Goal: Task Accomplishment & Management: Manage account settings

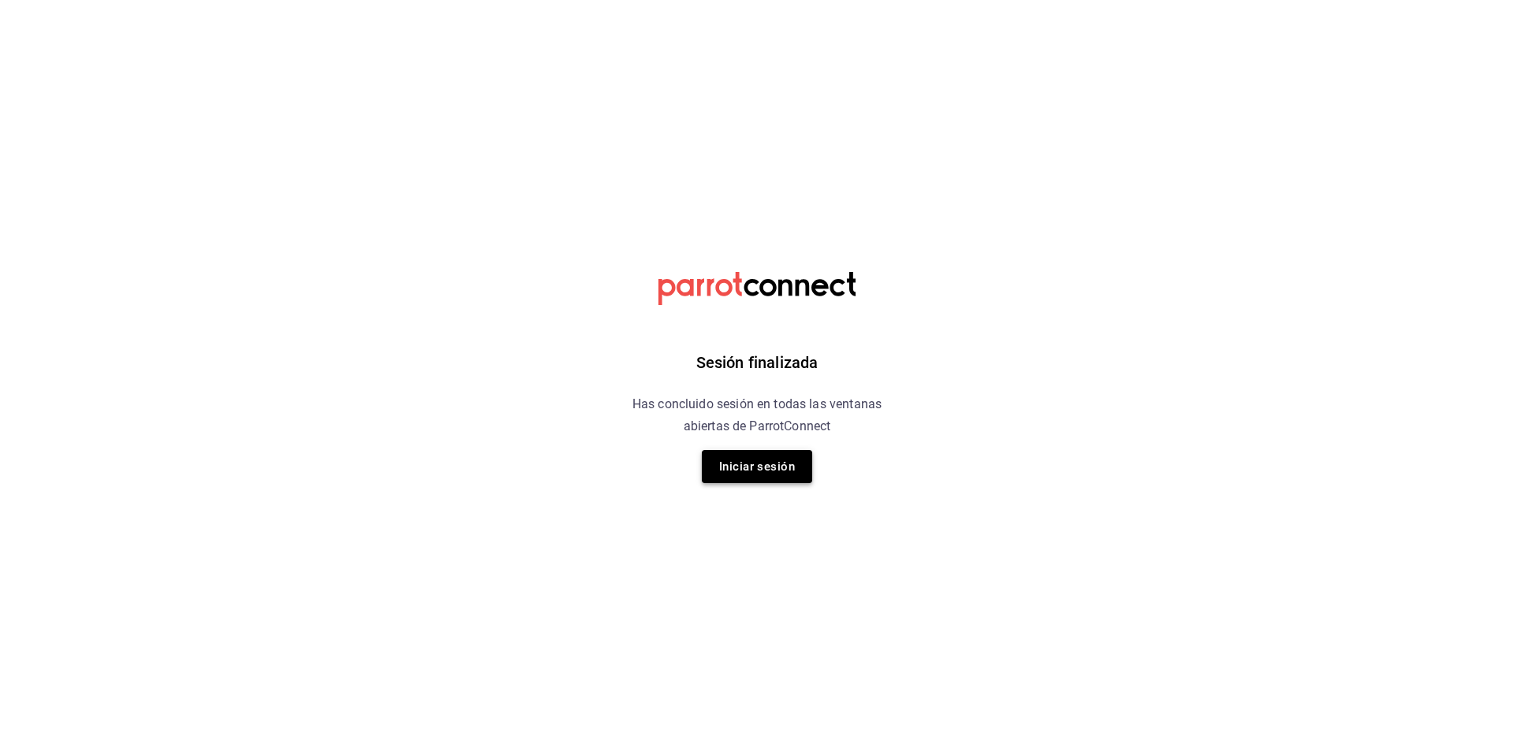
click at [793, 466] on button "Iniciar sesión" at bounding box center [757, 466] width 110 height 33
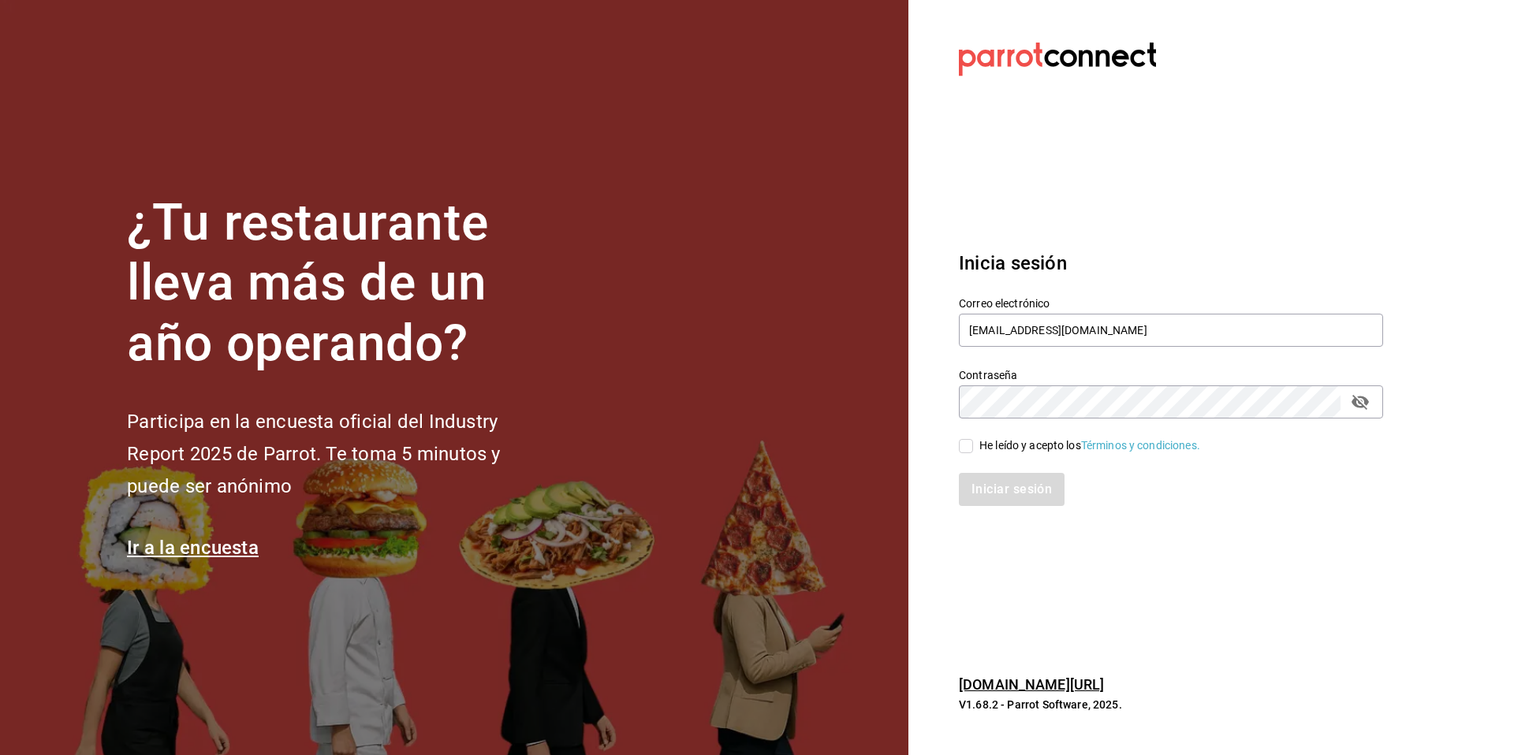
click at [996, 447] on div "He leído y acepto los Términos y condiciones." at bounding box center [1089, 446] width 221 height 17
click at [973, 447] on input "He leído y acepto los Términos y condiciones." at bounding box center [966, 446] width 14 height 14
checkbox input "true"
click at [993, 490] on button "Iniciar sesión" at bounding box center [1012, 489] width 107 height 33
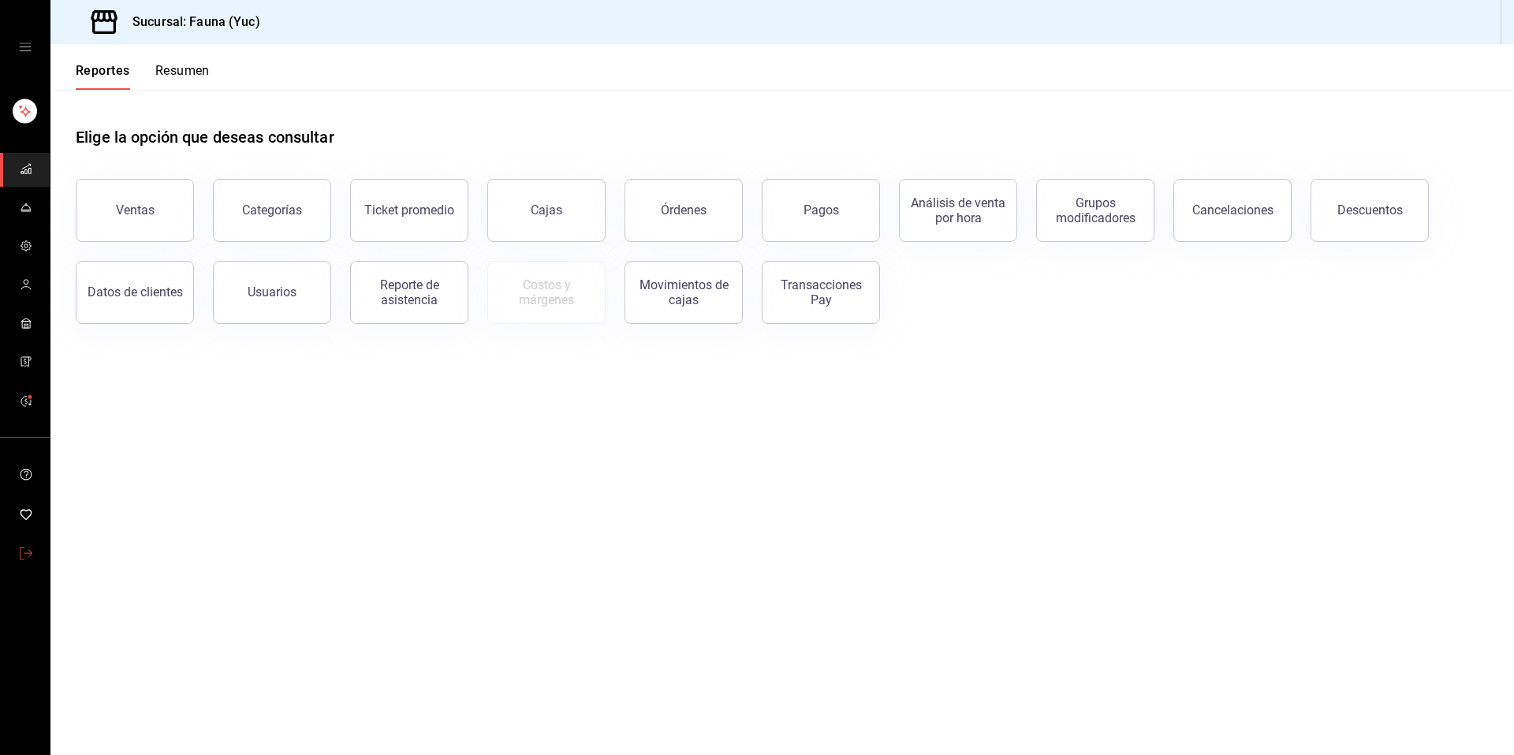
click at [17, 551] on link "mailbox folders" at bounding box center [25, 555] width 50 height 34
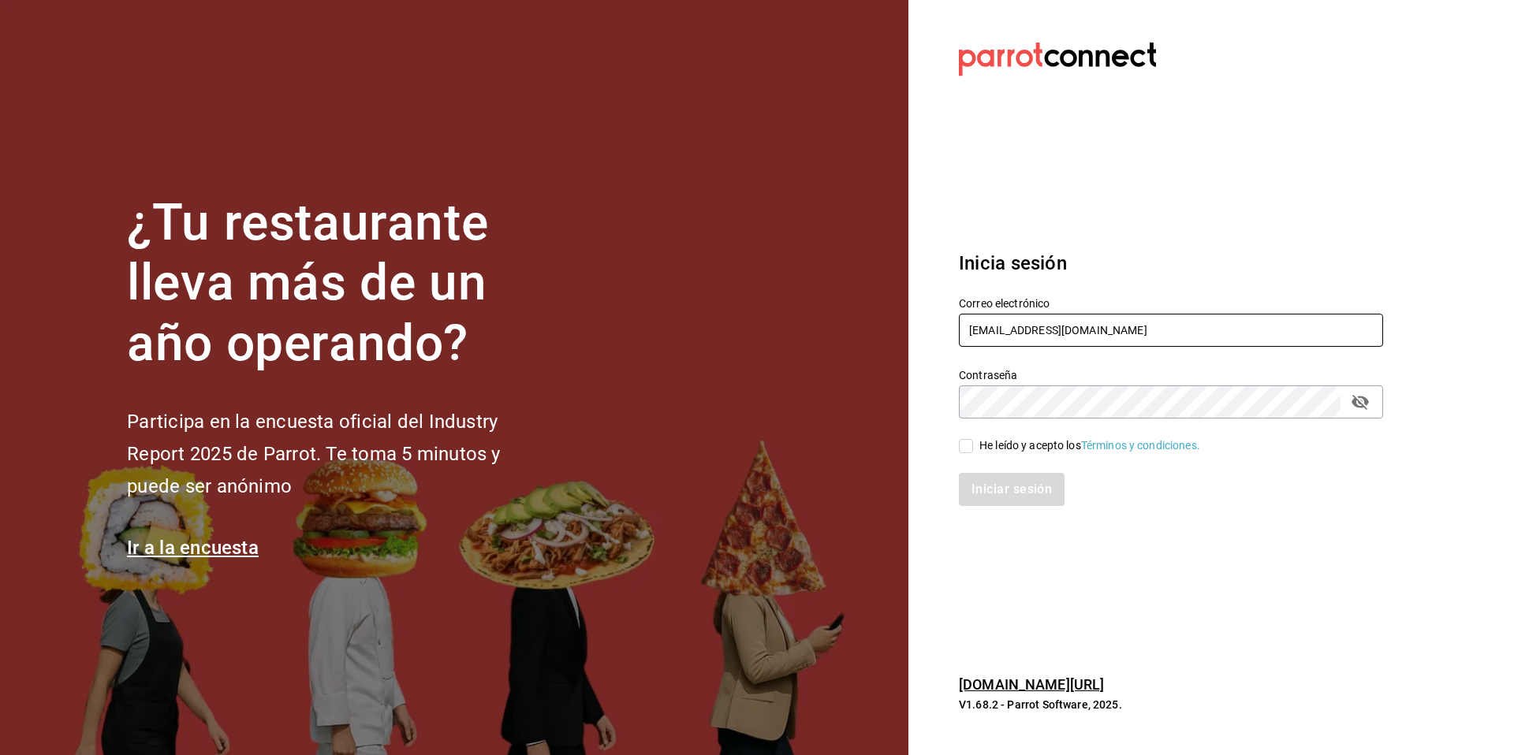
drag, startPoint x: 1096, startPoint y: 333, endPoint x: 876, endPoint y: 303, distance: 222.1
click at [876, 303] on div "¿Tu restaurante lleva más de un año operando? Participa en la encuesta oficial …" at bounding box center [757, 377] width 1514 height 755
paste input "Parr0tConnec7"
type input "P"
paste input "[EMAIL_ADDRESS][DOMAIN_NAME]"
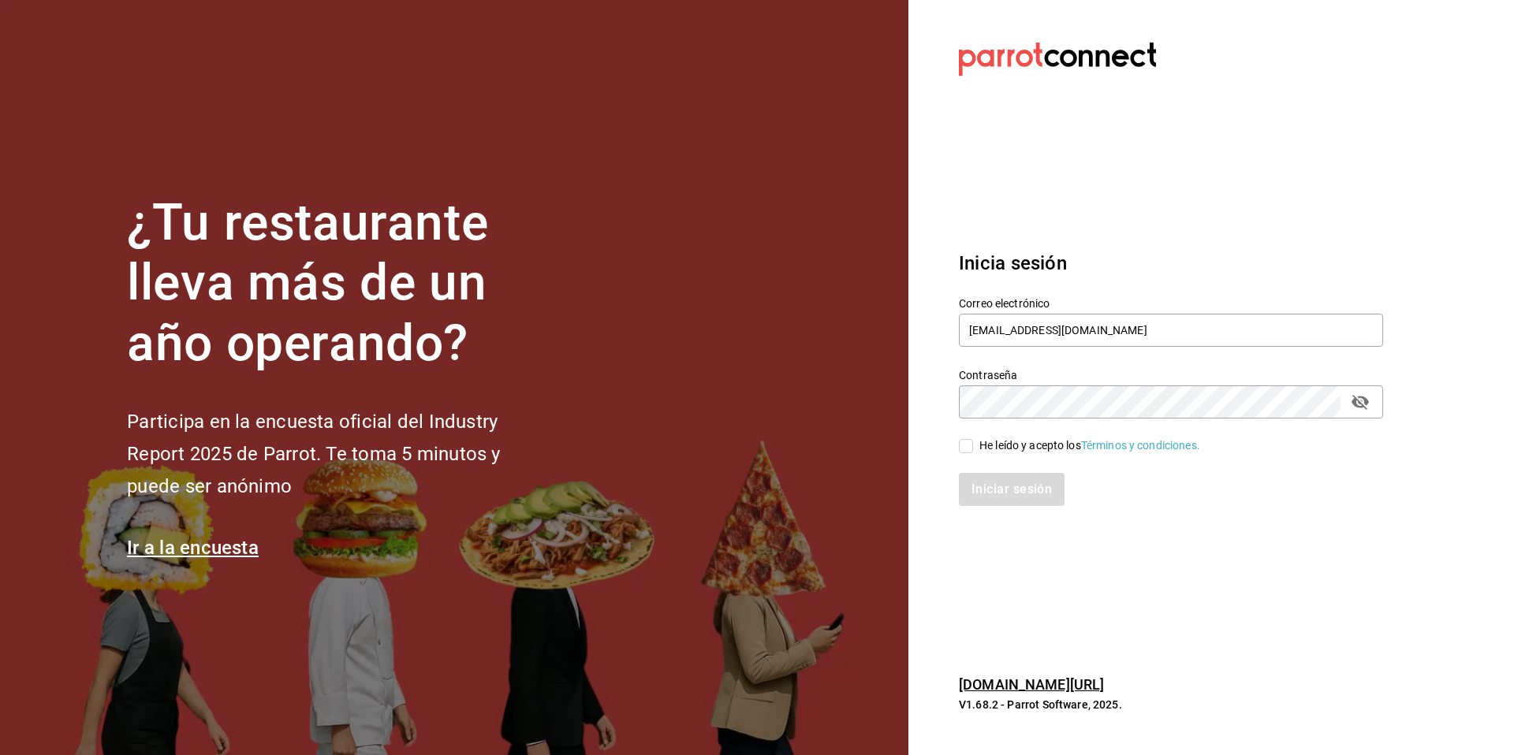
type input "[EMAIL_ADDRESS][DOMAIN_NAME]"
click at [1024, 456] on div "Iniciar sesión" at bounding box center [1161, 480] width 443 height 52
click at [1022, 446] on div "He leído y acepto los Términos y condiciones." at bounding box center [1089, 446] width 221 height 17
click at [973, 446] on input "He leído y acepto los Términos y condiciones." at bounding box center [966, 446] width 14 height 14
checkbox input "true"
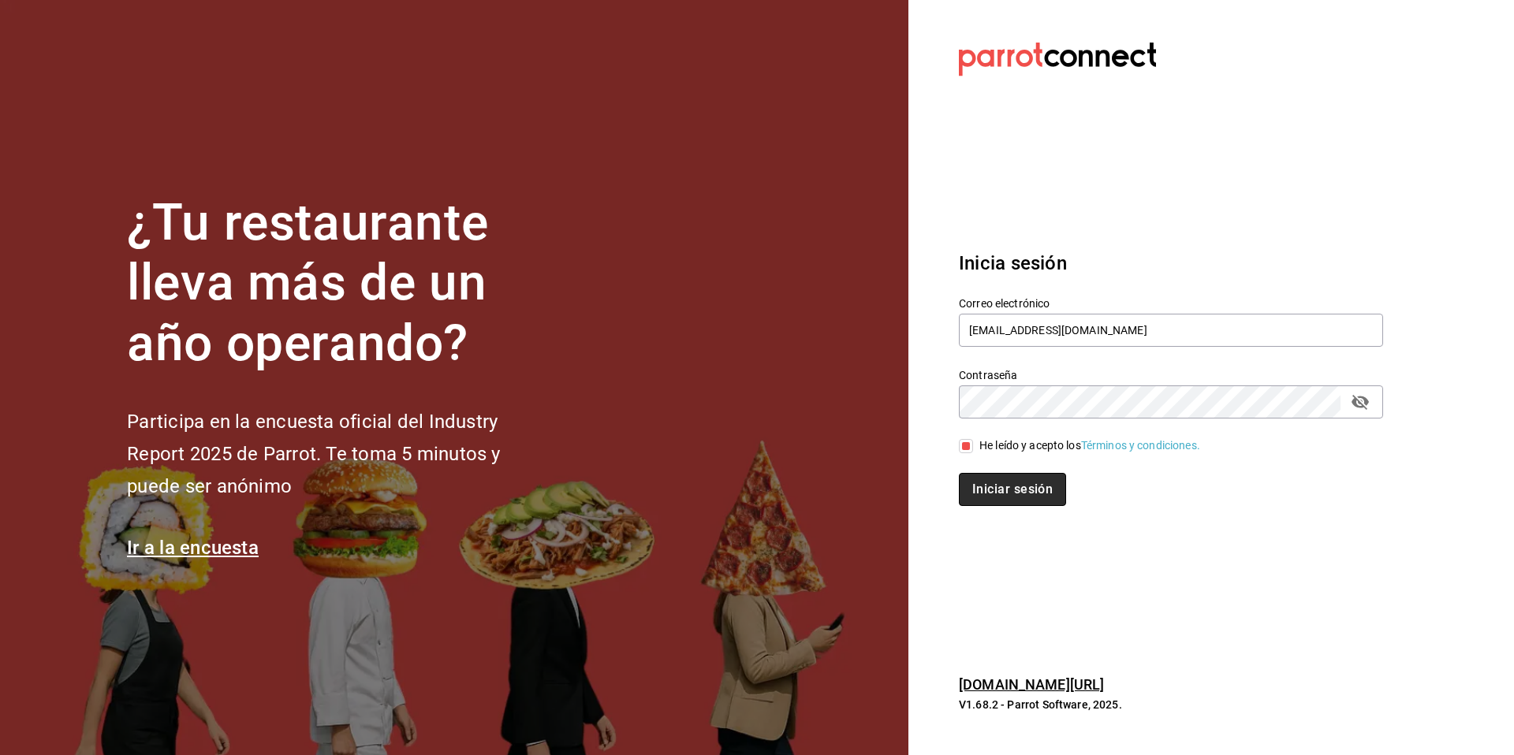
click at [1017, 484] on button "Iniciar sesión" at bounding box center [1012, 489] width 107 height 33
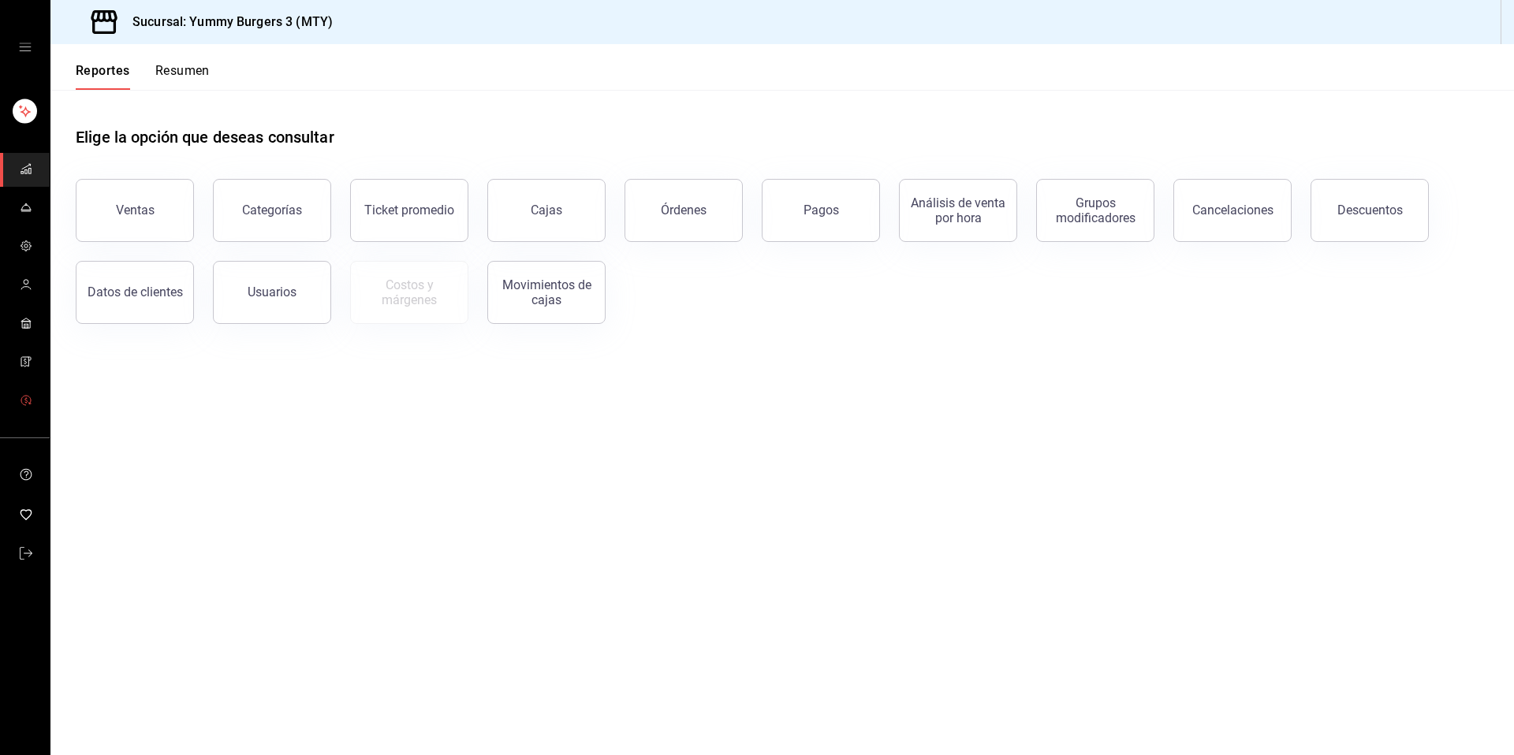
click at [27, 393] on span "mailbox folders" at bounding box center [26, 401] width 13 height 21
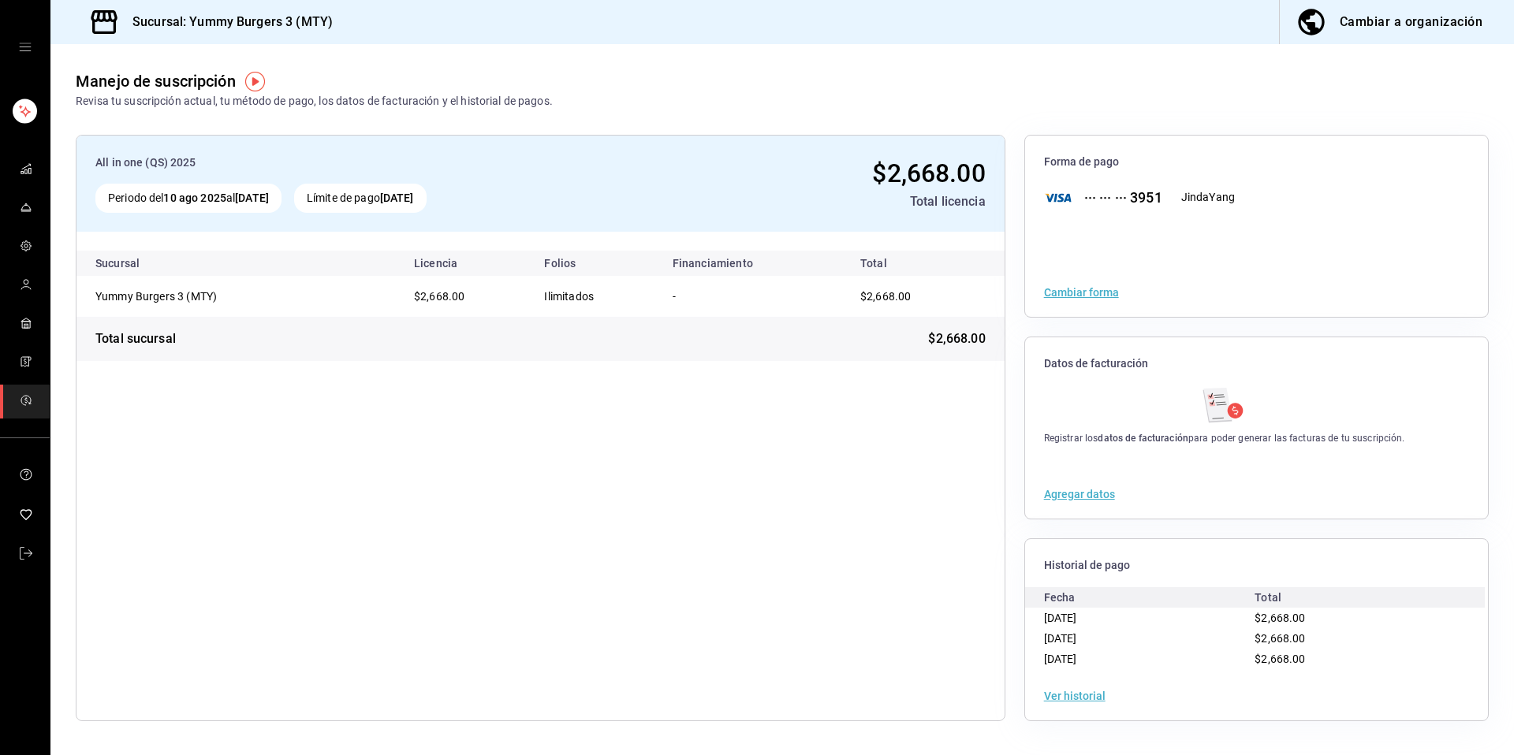
click at [1076, 695] on button "Ver historial" at bounding box center [1074, 696] width 61 height 11
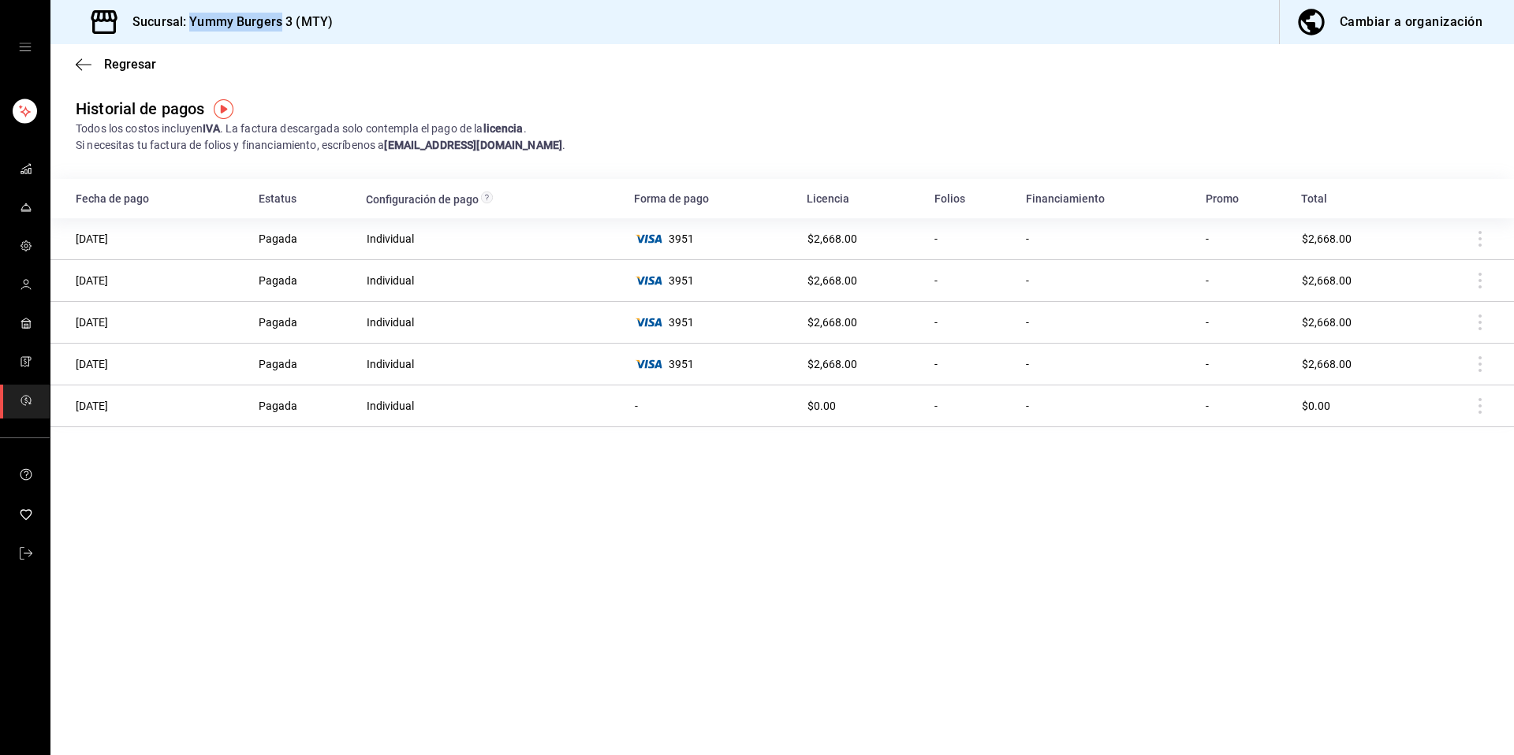
drag, startPoint x: 254, startPoint y: 18, endPoint x: 192, endPoint y: 18, distance: 62.3
click at [192, 18] on h3 "Sucursal: Yummy Burgers 3 (MTY)" at bounding box center [226, 22] width 213 height 19
copy h3 "Yummy Burgers"
click at [28, 558] on icon "mailbox folders" at bounding box center [26, 553] width 13 height 13
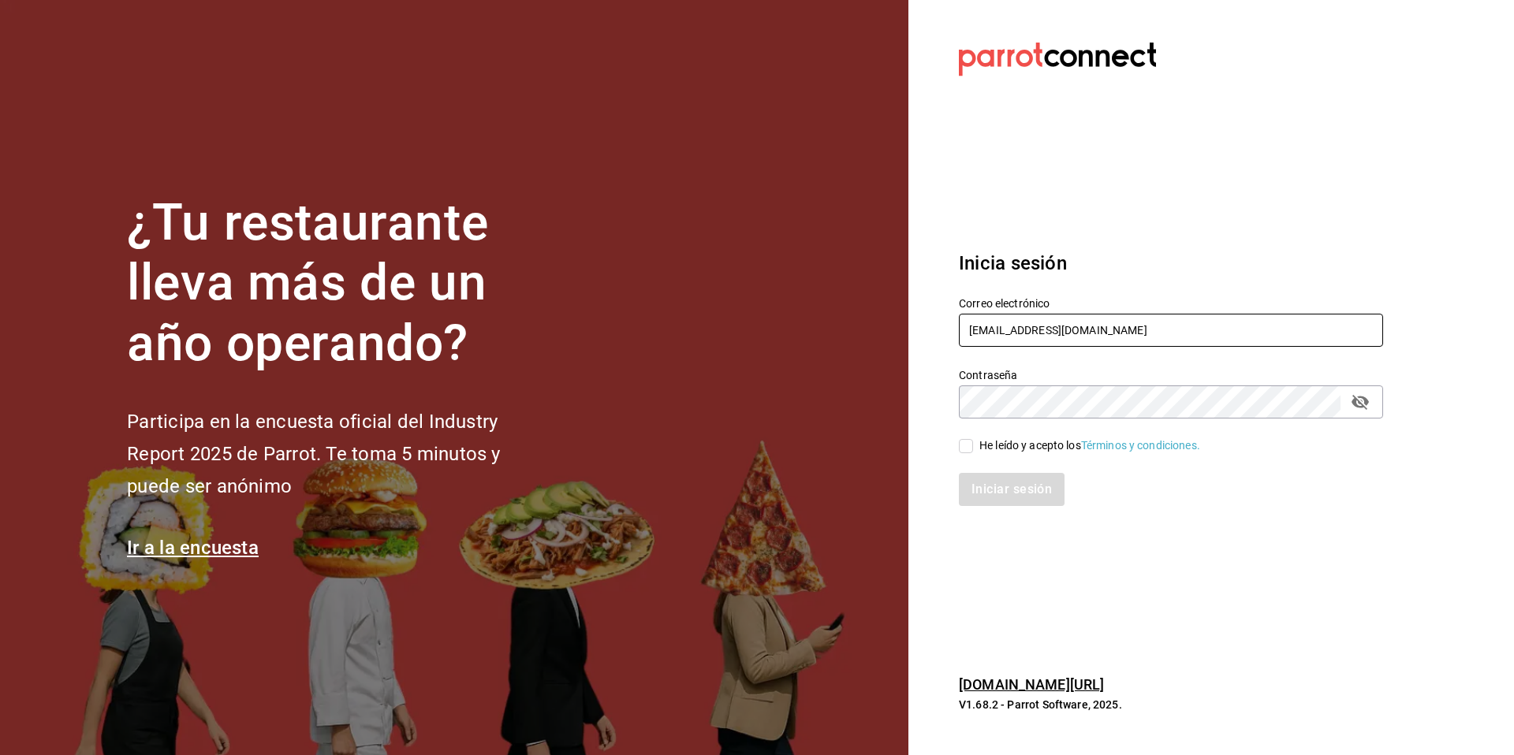
drag, startPoint x: 1091, startPoint y: 337, endPoint x: 932, endPoint y: 335, distance: 159.3
click at [932, 335] on section "Datos incorrectos. Verifica que tu Correo o Contraseña estén bien escritos. Ini…" at bounding box center [1164, 377] width 512 height 755
paste input "text"
type input "yummy@mty.com"
click at [1022, 449] on div "He leído y acepto los Términos y condiciones." at bounding box center [1089, 446] width 221 height 17
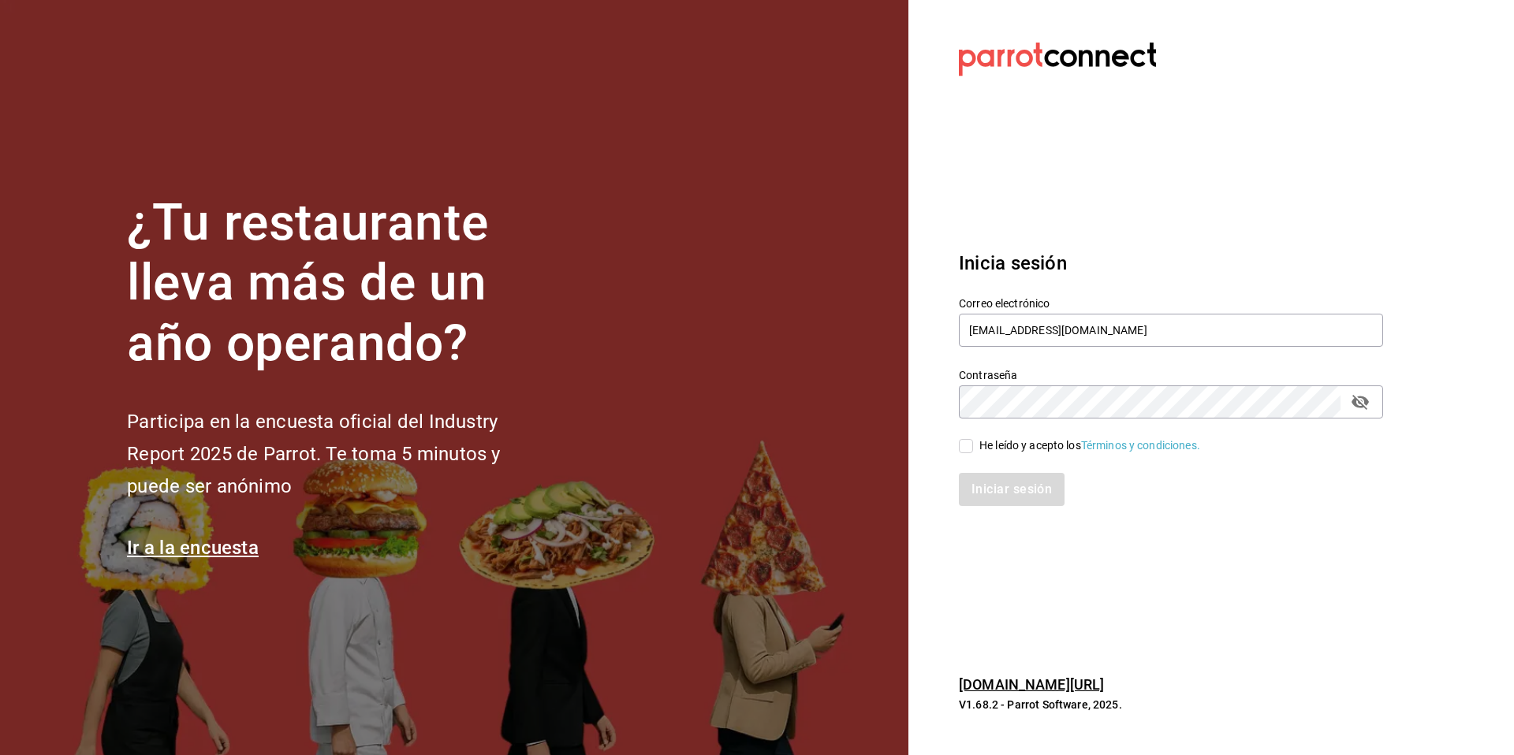
click at [973, 449] on input "He leído y acepto los Términos y condiciones." at bounding box center [966, 446] width 14 height 14
checkbox input "true"
click at [1001, 487] on button "Iniciar sesión" at bounding box center [1012, 489] width 107 height 33
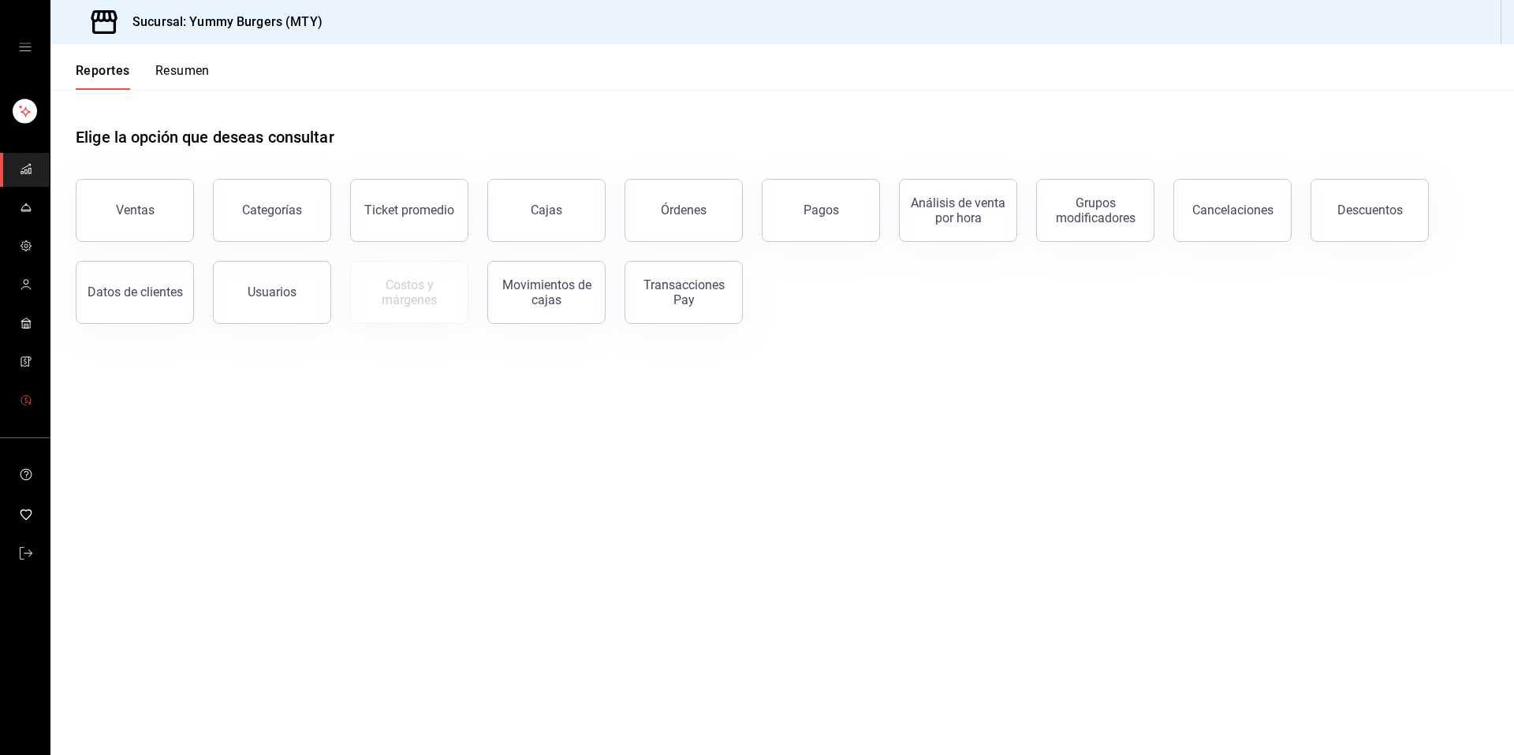
click at [15, 404] on link "mailbox folders" at bounding box center [25, 402] width 50 height 34
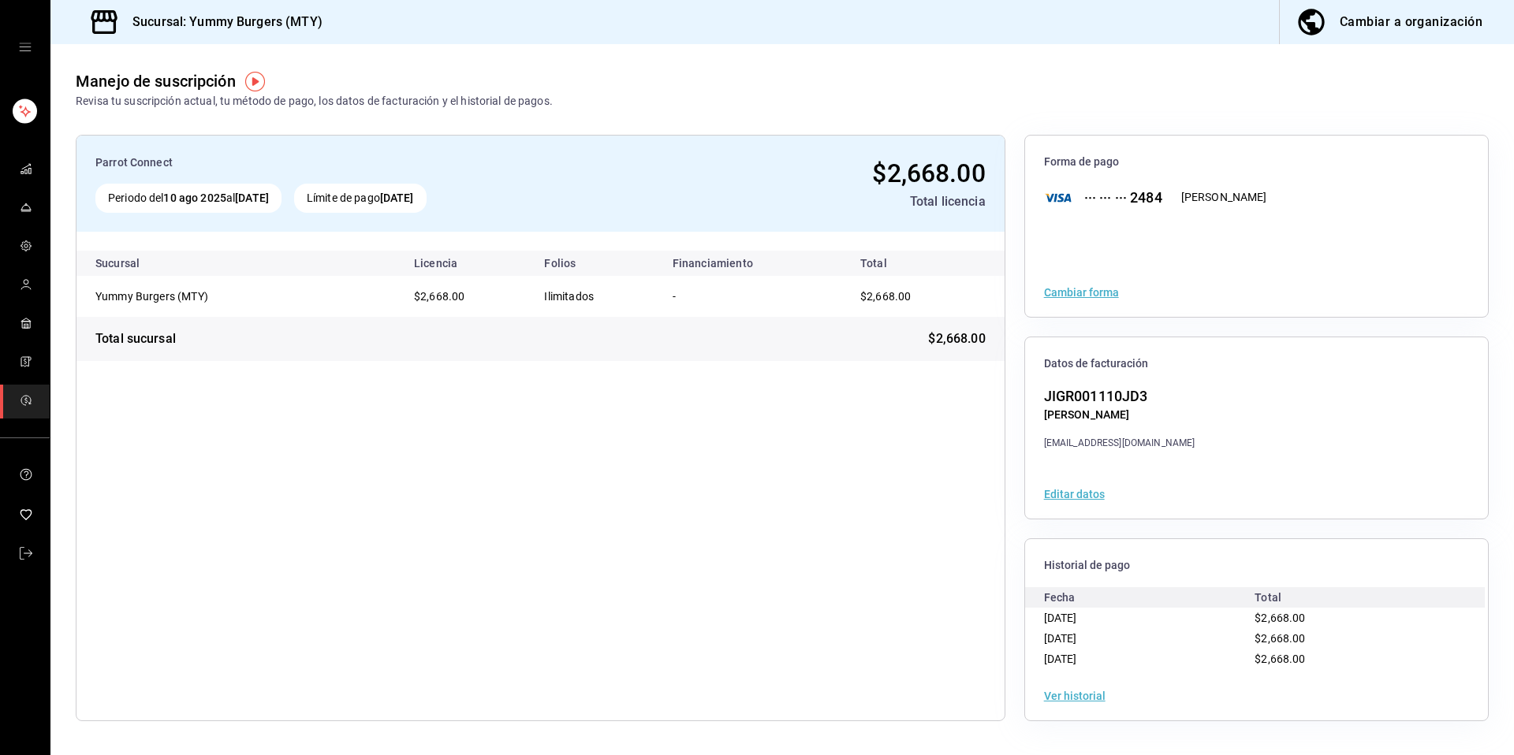
click at [1074, 691] on button "Ver historial" at bounding box center [1074, 696] width 61 height 11
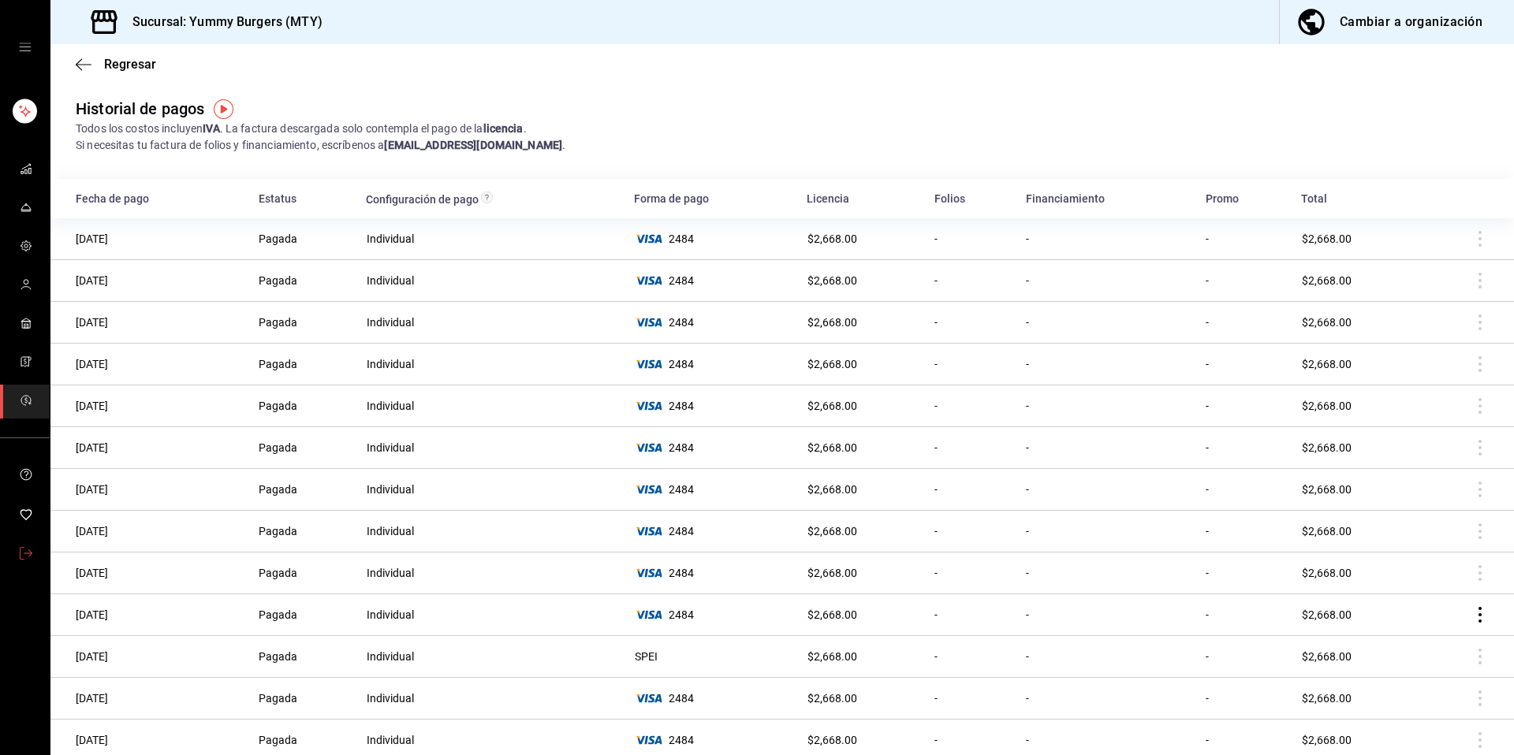
click at [20, 557] on icon "mailbox folders" at bounding box center [26, 553] width 13 height 13
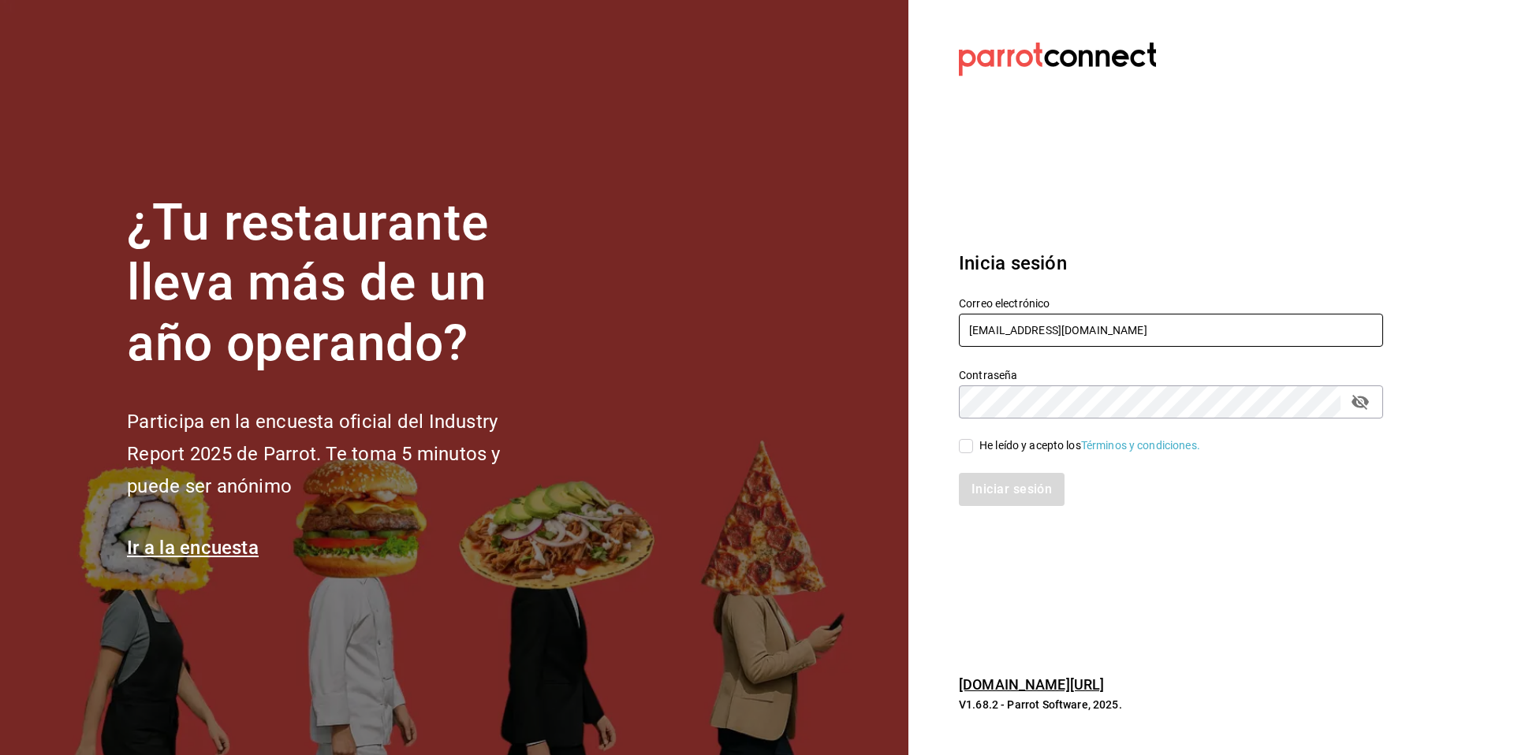
drag, startPoint x: 1103, startPoint y: 328, endPoint x: 956, endPoint y: 326, distance: 146.6
click at [956, 326] on div "Correo electrónico yummy@mty.com" at bounding box center [1161, 313] width 443 height 72
paste input "comundiariocafe@juarez"
type input "comundiariocafe@juarez.com"
click at [1015, 445] on div "He leído y acepto los Términos y condiciones." at bounding box center [1089, 446] width 221 height 17
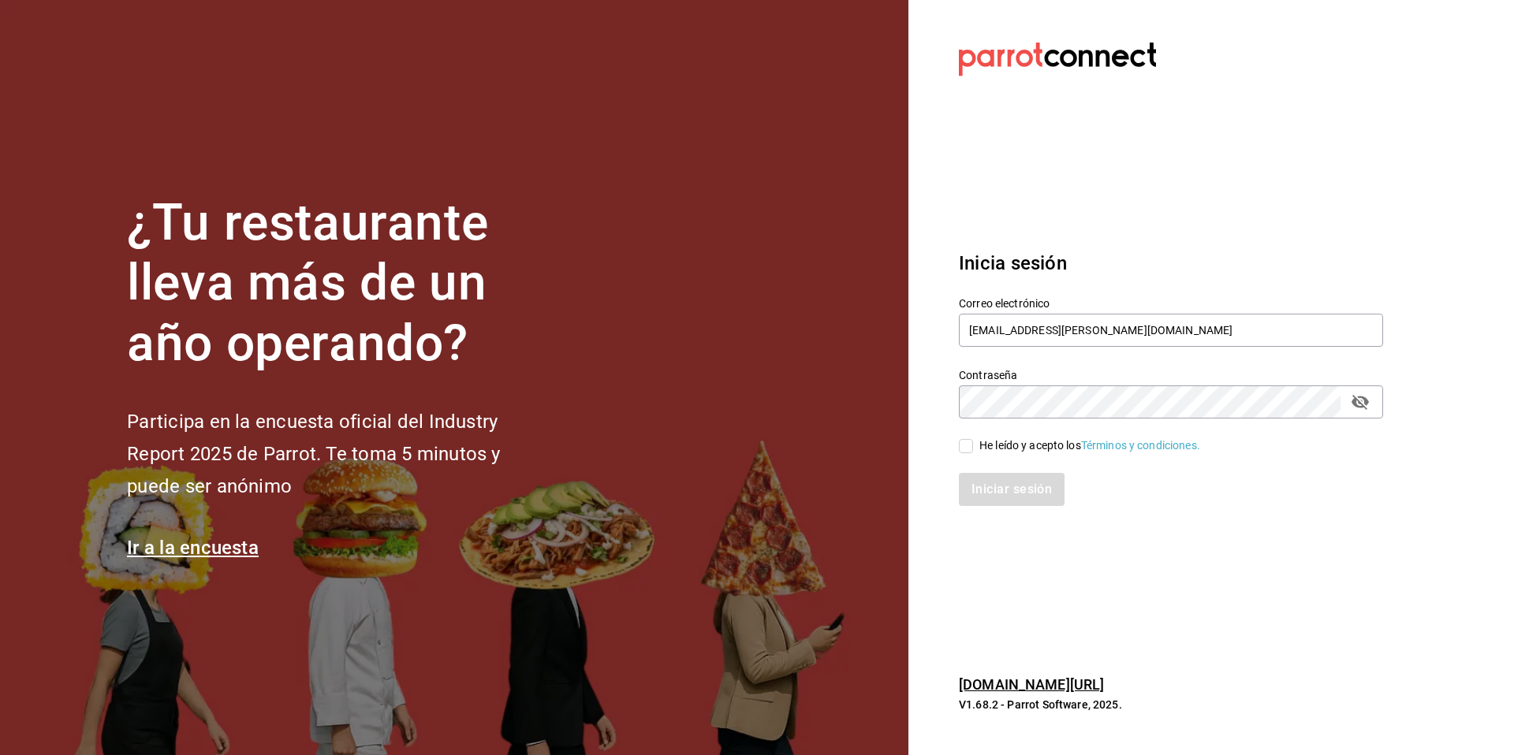
click at [973, 445] on input "He leído y acepto los Términos y condiciones." at bounding box center [966, 446] width 14 height 14
checkbox input "true"
click at [1008, 491] on button "Iniciar sesión" at bounding box center [1012, 489] width 107 height 33
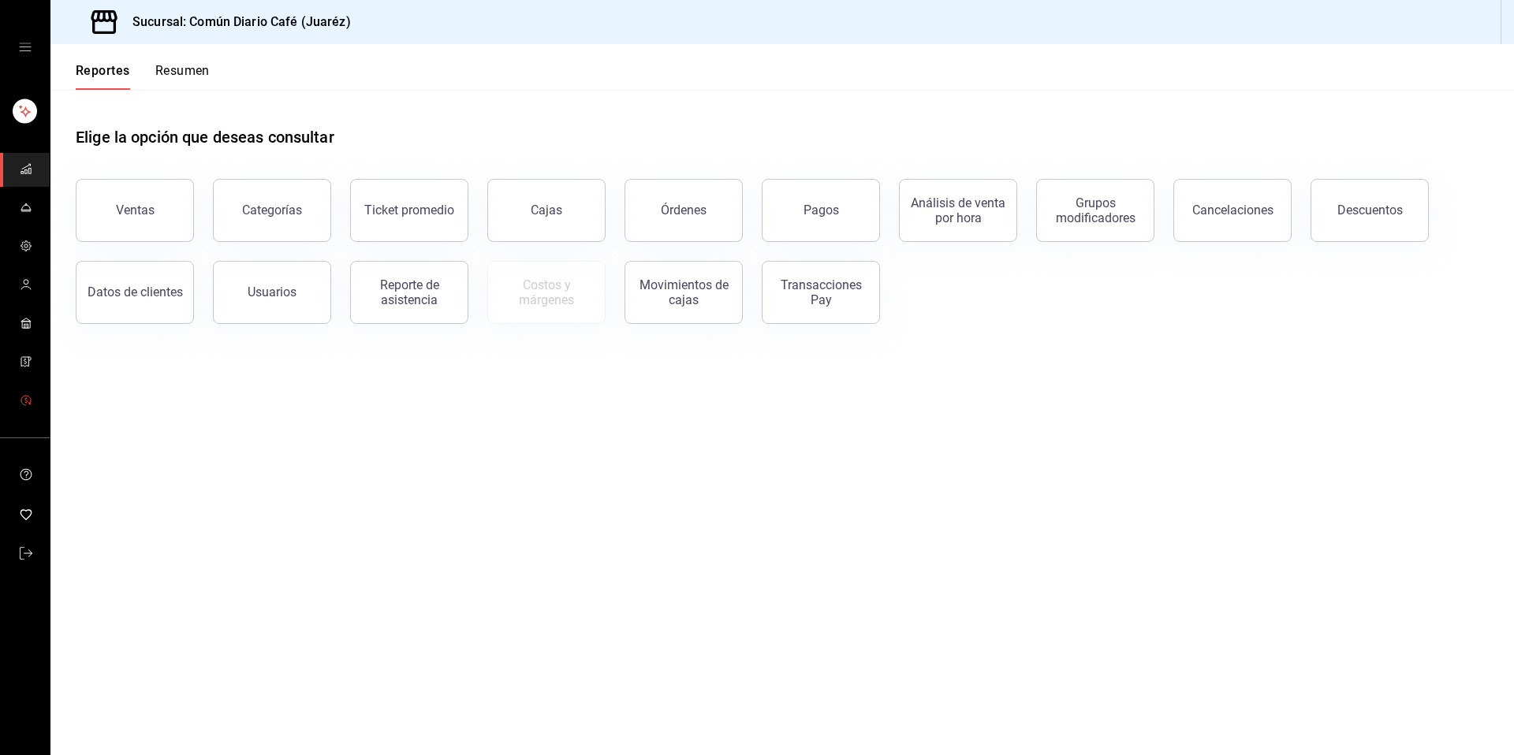
click at [29, 411] on span "mailbox folders" at bounding box center [26, 401] width 13 height 21
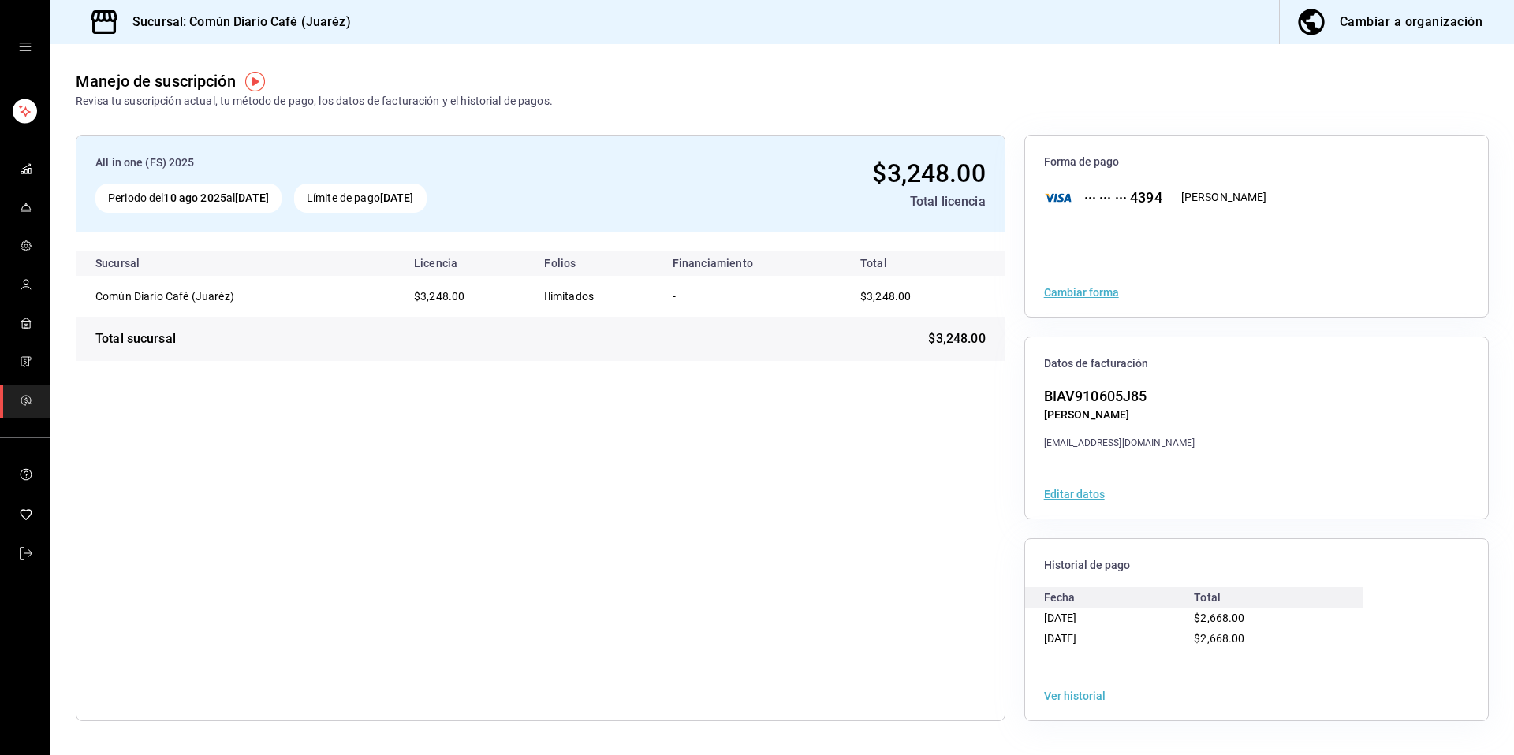
click at [1086, 684] on div "Ver historial" at bounding box center [1256, 696] width 463 height 49
click at [1082, 695] on button "Ver historial" at bounding box center [1074, 696] width 61 height 11
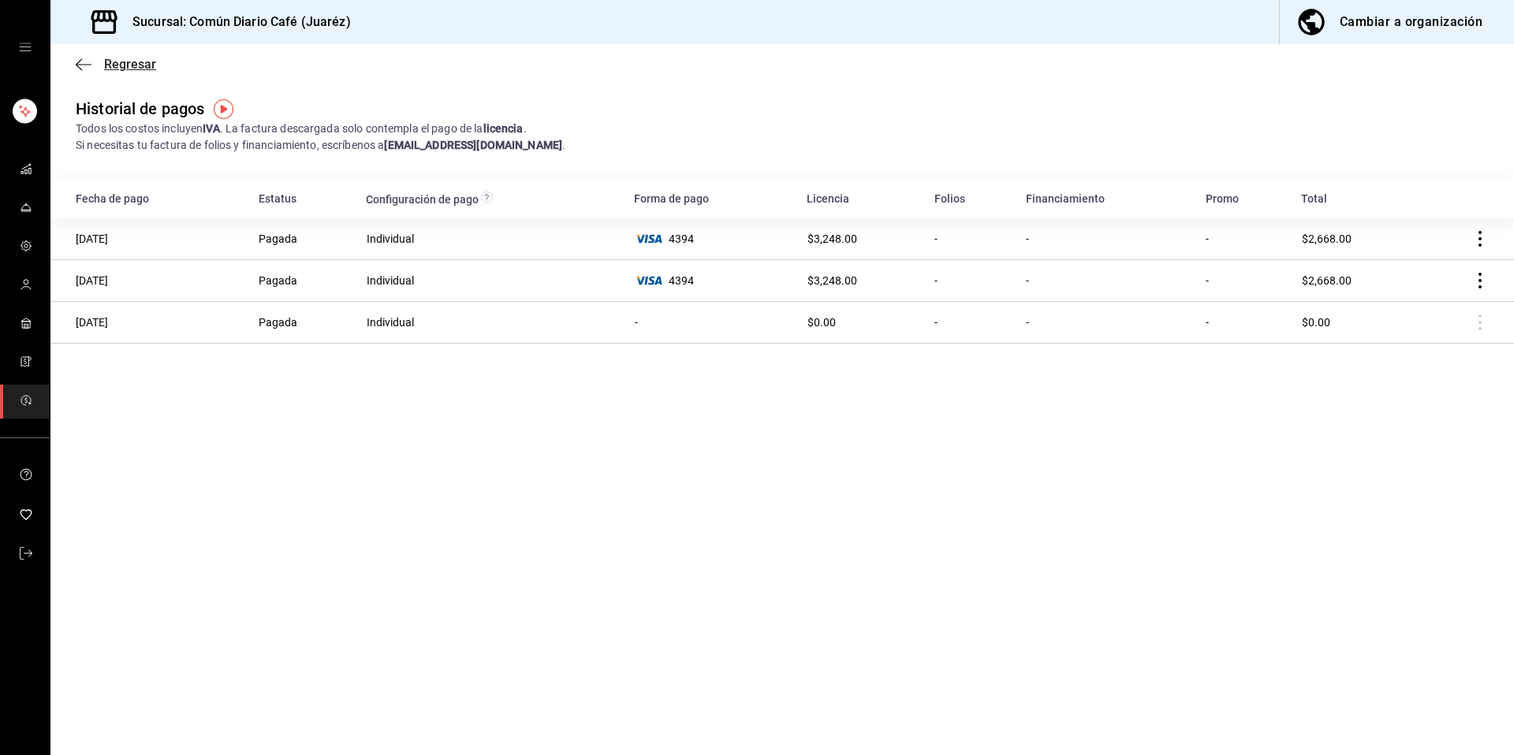
click at [121, 61] on span "Regresar" at bounding box center [130, 64] width 52 height 15
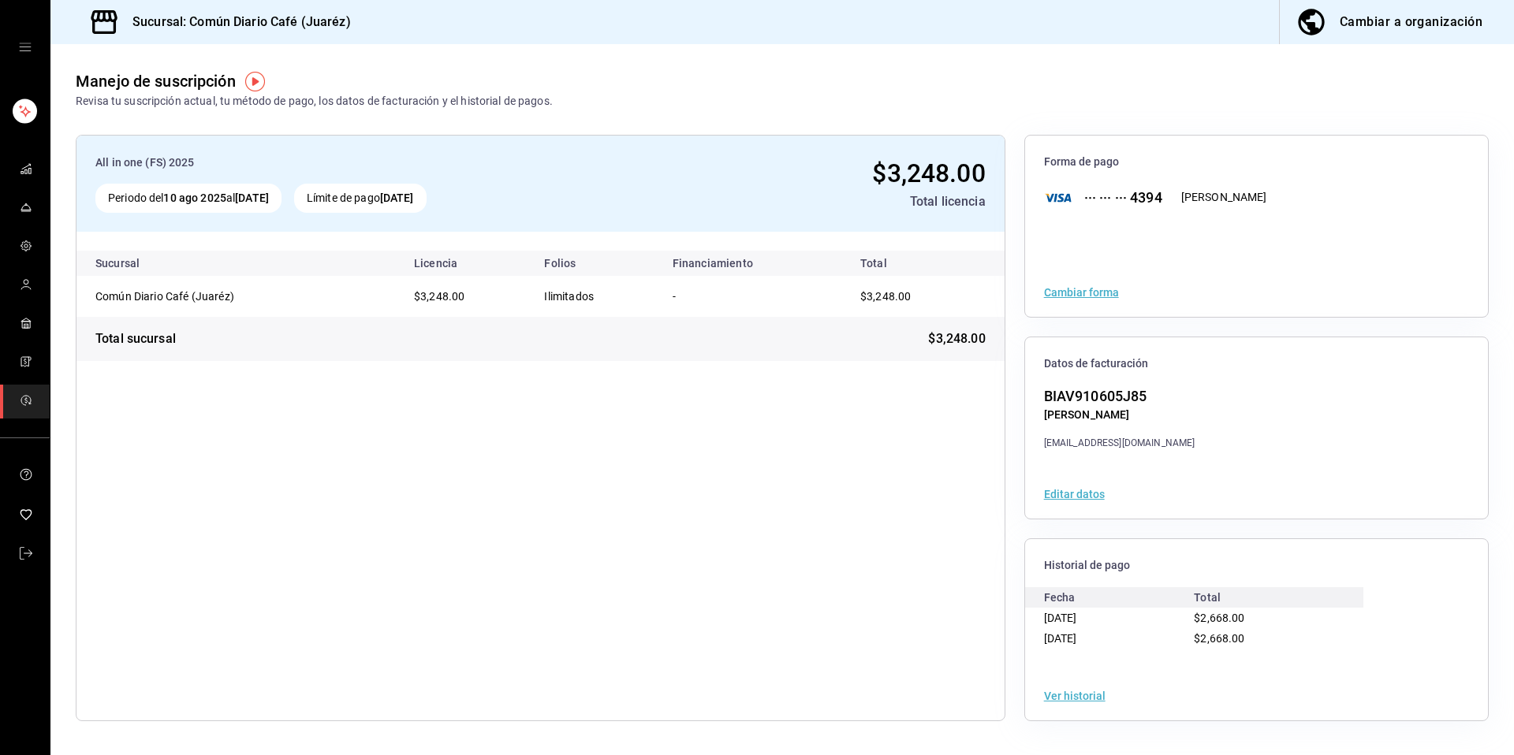
click at [1053, 686] on div "Ver historial" at bounding box center [1256, 696] width 463 height 49
click at [1062, 699] on button "Ver historial" at bounding box center [1074, 696] width 61 height 11
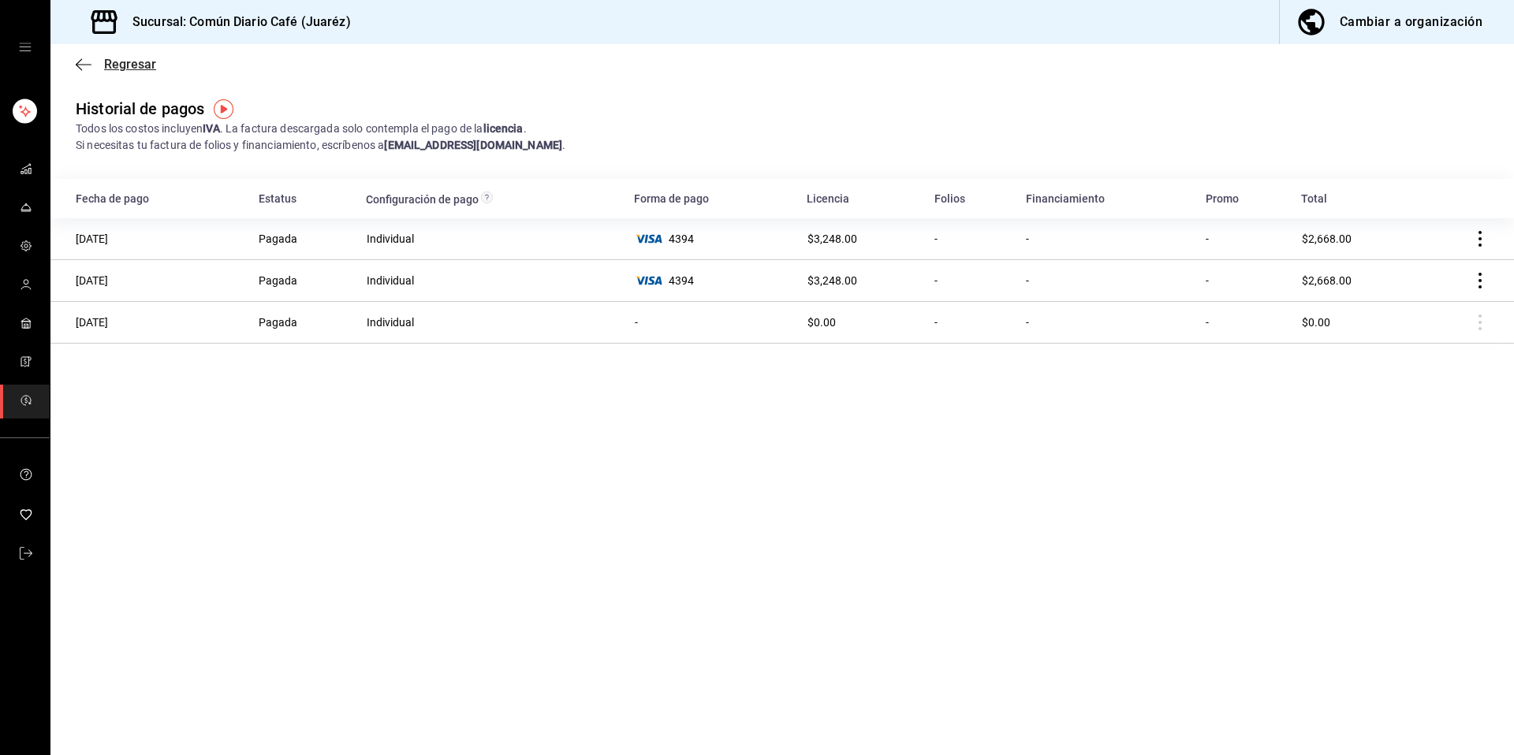
click at [99, 70] on span "Regresar" at bounding box center [116, 64] width 80 height 15
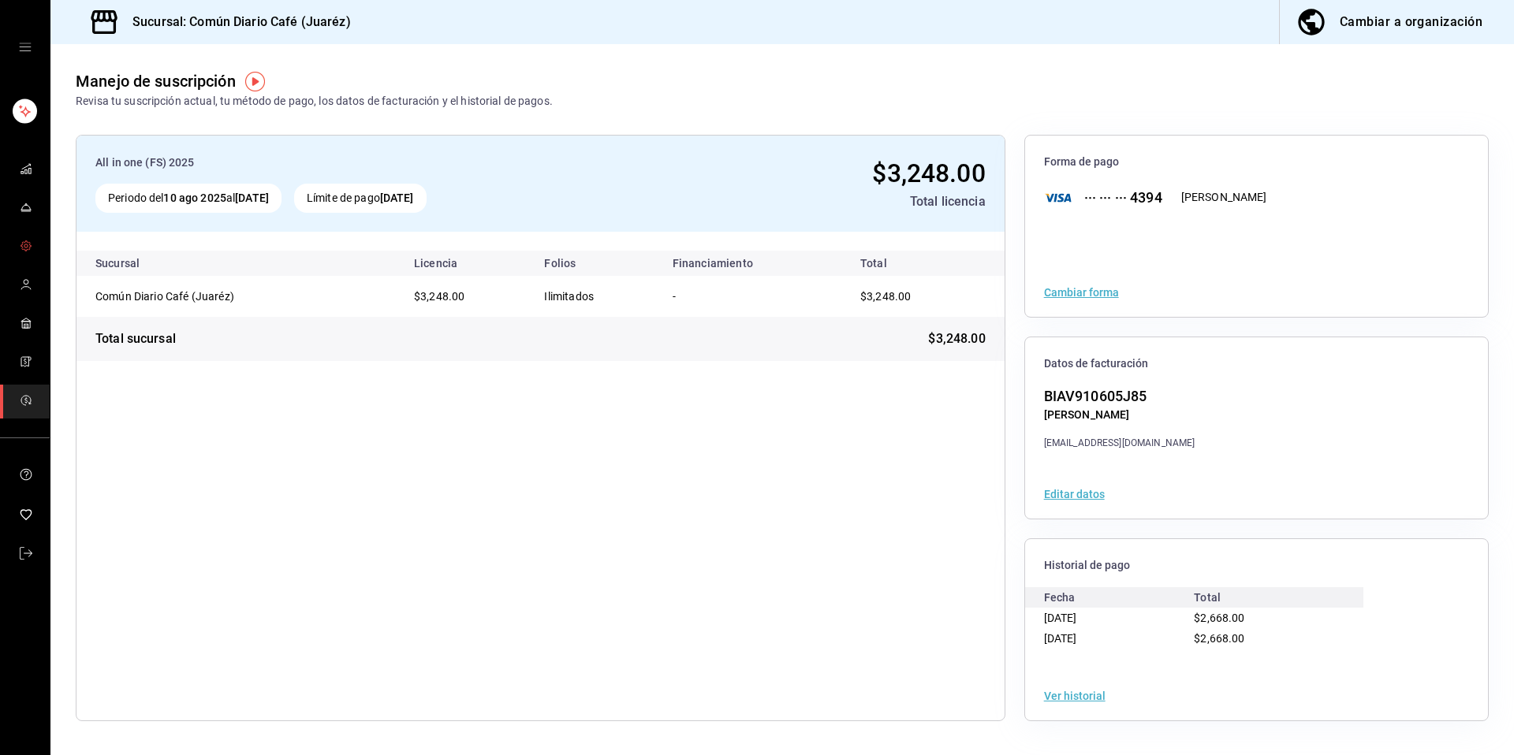
click at [26, 259] on link "mailbox folders" at bounding box center [25, 247] width 50 height 34
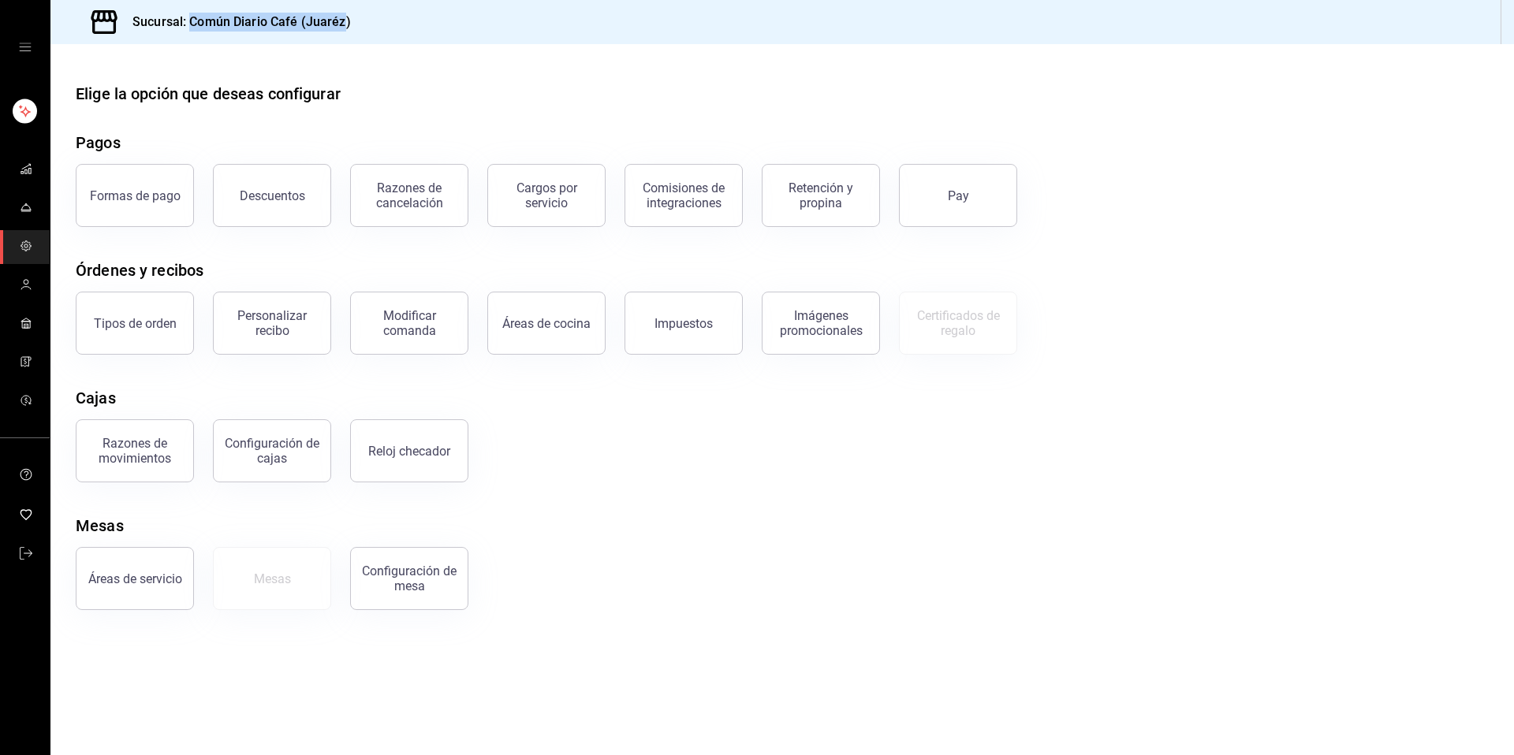
drag, startPoint x: 345, startPoint y: 19, endPoint x: 192, endPoint y: 23, distance: 153.8
click at [192, 23] on h3 "Sucursal: Común Diario Café (Juaréz)" at bounding box center [235, 22] width 231 height 19
copy h3 "Común Diario Café (Juaréz"
click at [26, 409] on span "mailbox folders" at bounding box center [26, 401] width 13 height 21
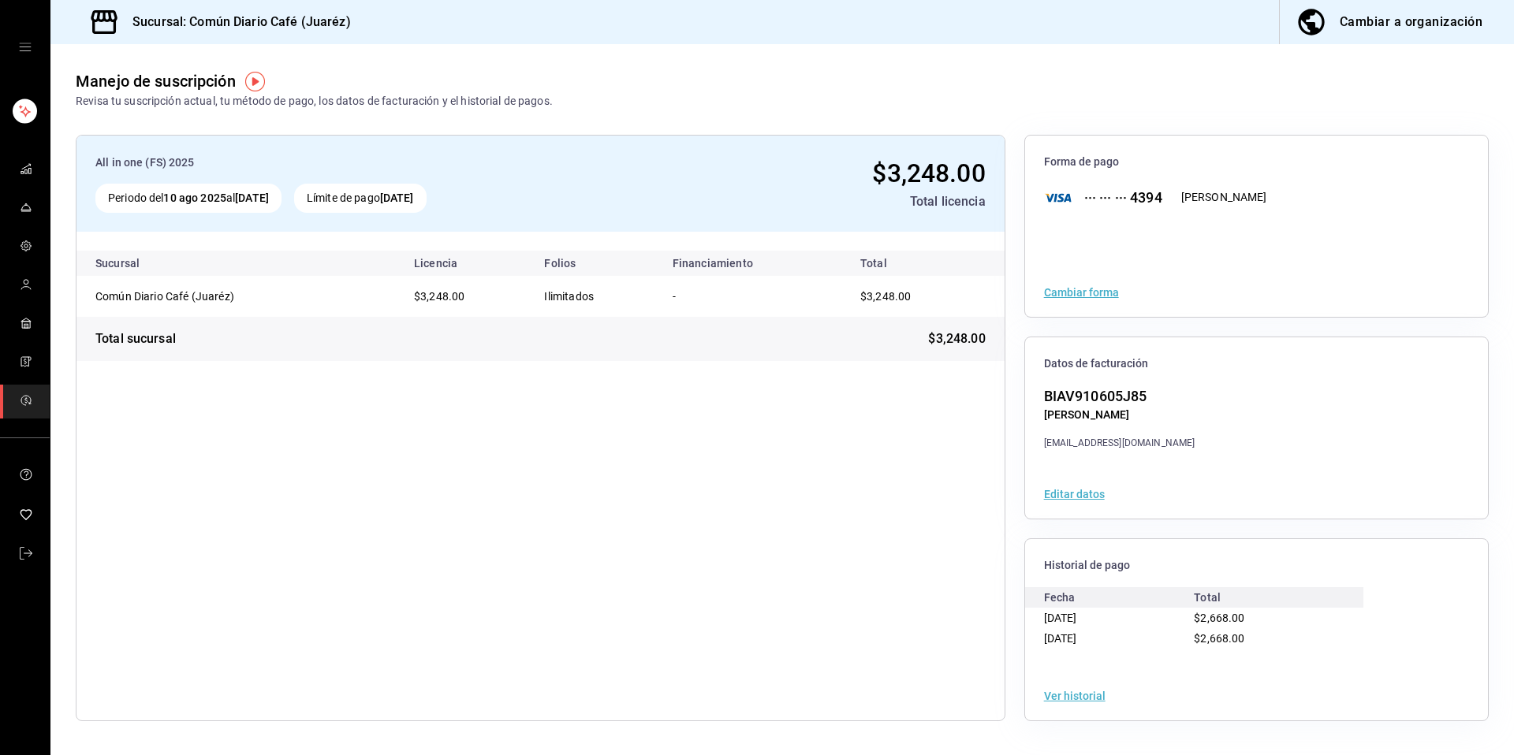
click at [1074, 692] on button "Ver historial" at bounding box center [1074, 696] width 61 height 11
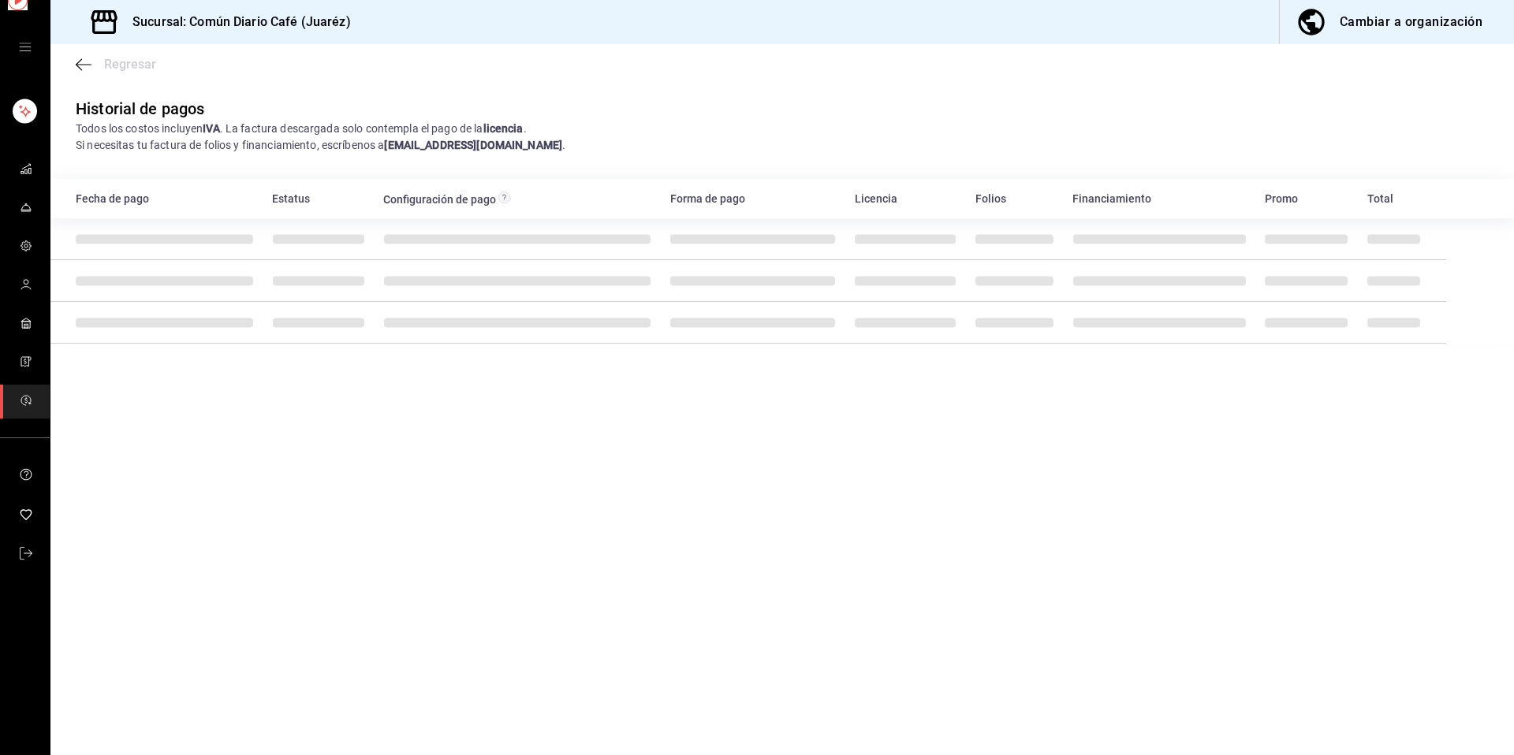
click at [1074, 702] on main "Regresar Historial de pagos Todos los costos incluyen IVA . La factura descarga…" at bounding box center [781, 399] width 1463 height 711
